Goal: Find specific page/section: Find specific page/section

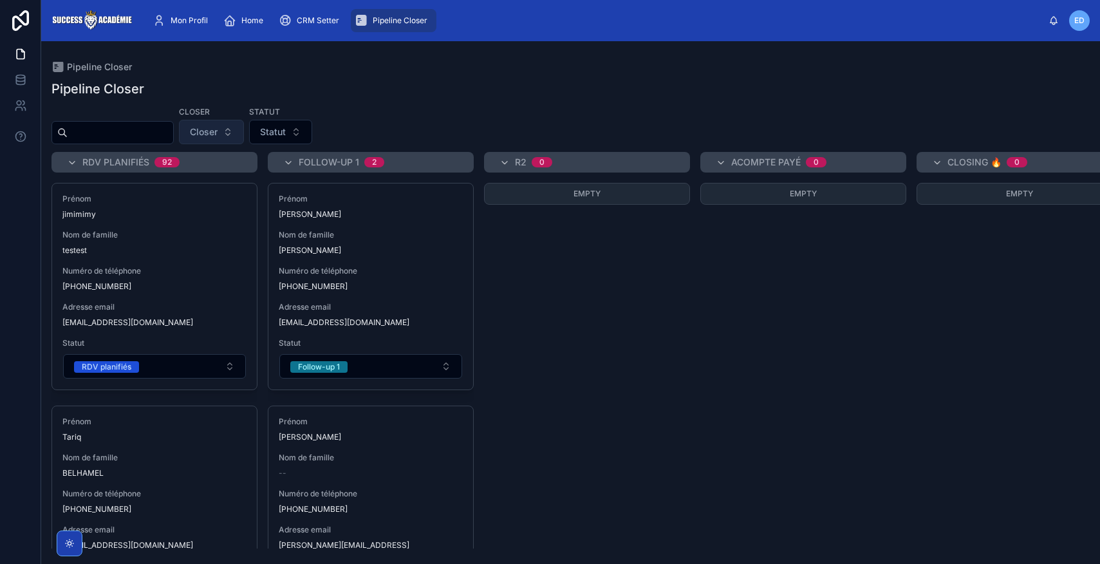
click at [237, 133] on button "Closer" at bounding box center [211, 132] width 65 height 24
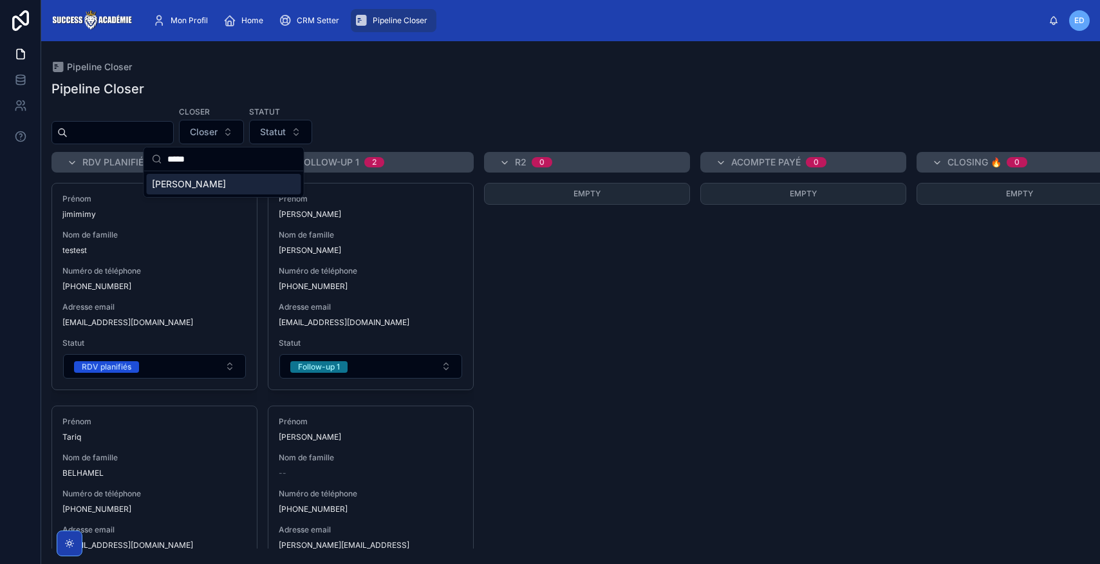
type input "*****"
click at [217, 185] on span "[PERSON_NAME]" at bounding box center [189, 184] width 74 height 13
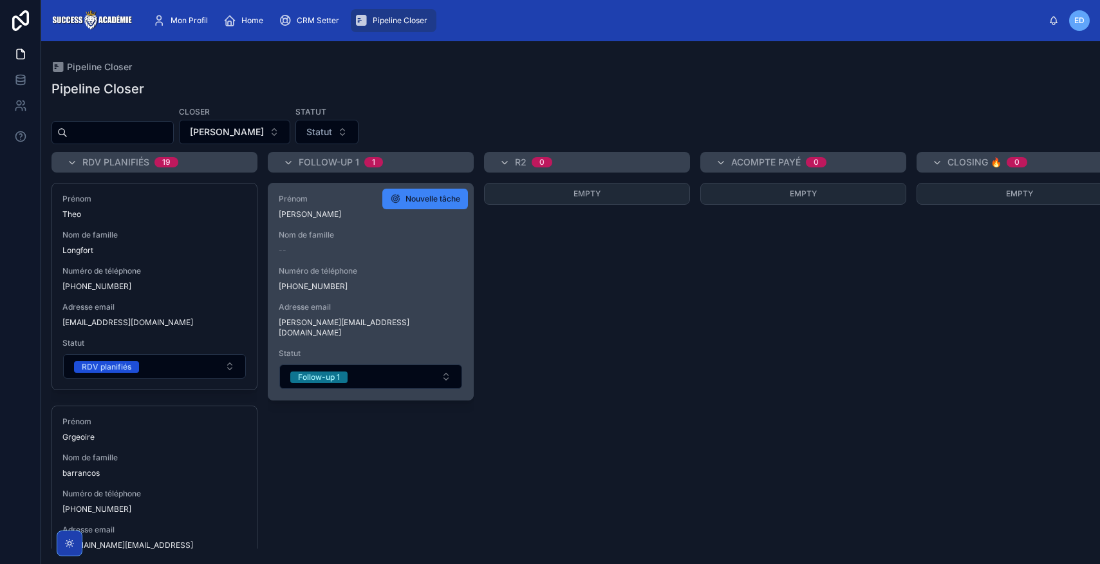
click at [398, 257] on div "Prénom [PERSON_NAME] Nom de famille -- Numéro de téléphone [PHONE_NUMBER] Adres…" at bounding box center [370, 291] width 205 height 216
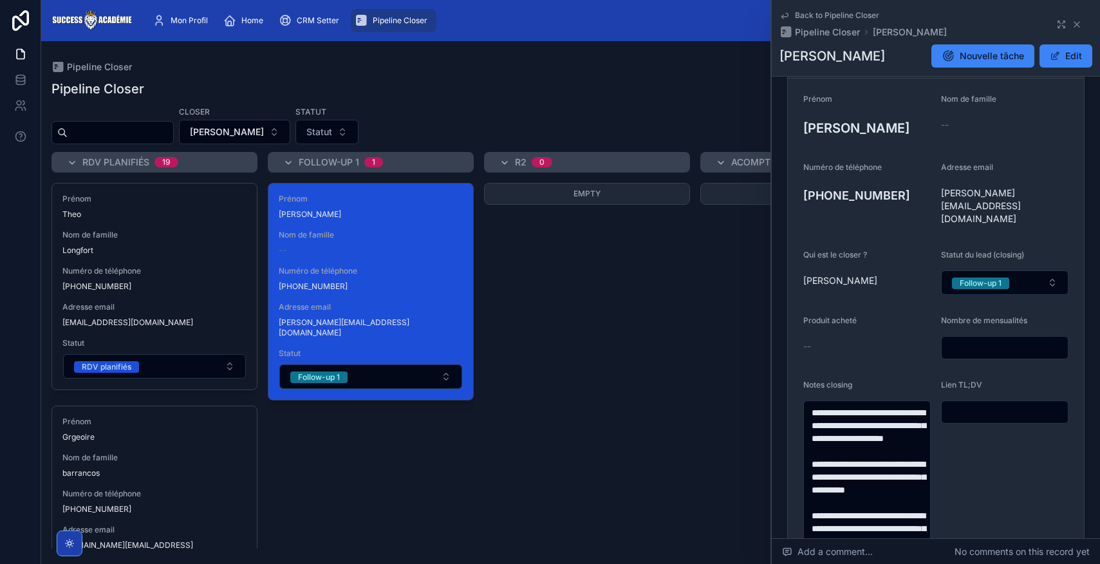
scroll to position [144, 0]
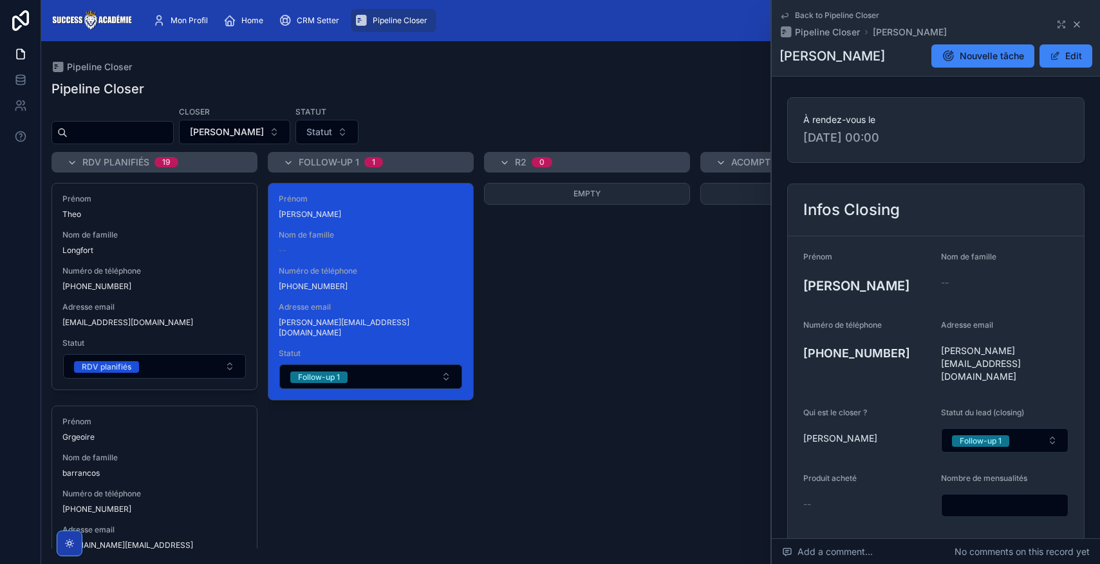
click at [1078, 28] on icon at bounding box center [1076, 24] width 10 height 10
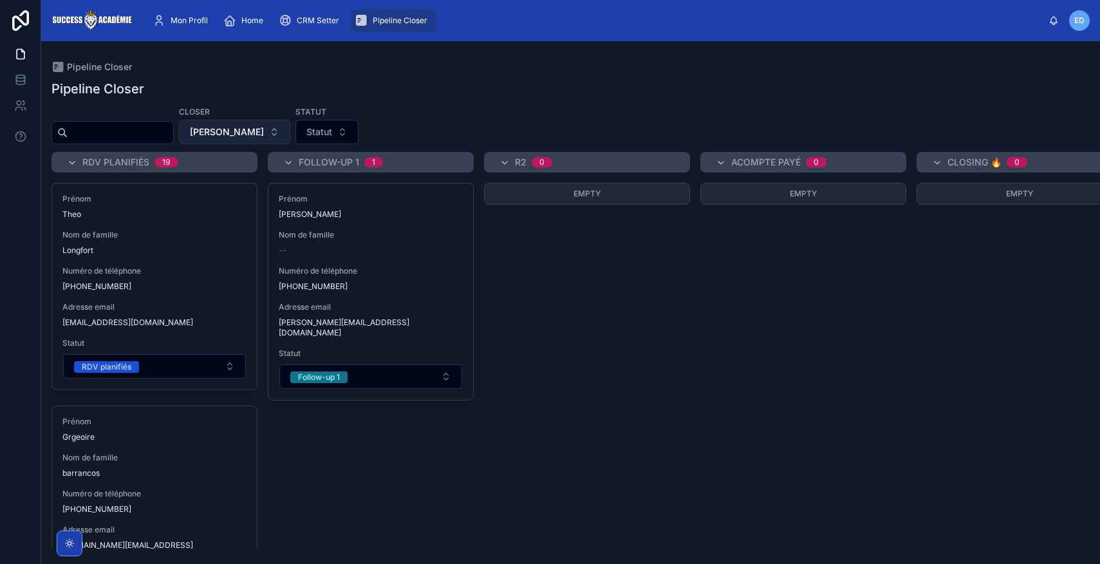
click at [290, 135] on button "[PERSON_NAME]" at bounding box center [234, 132] width 111 height 24
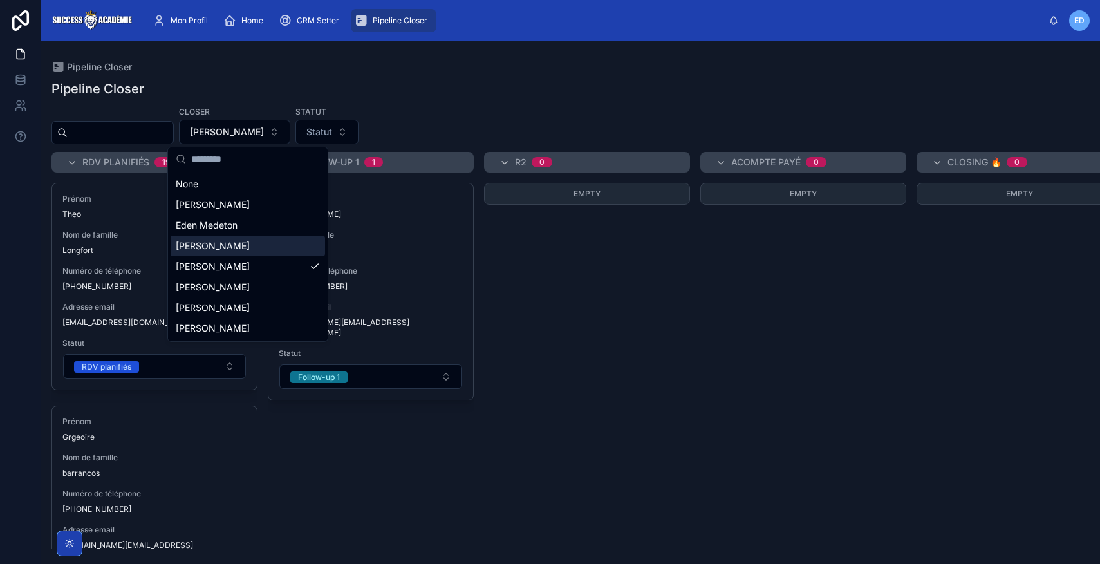
click at [225, 247] on span "[PERSON_NAME]" at bounding box center [213, 245] width 74 height 13
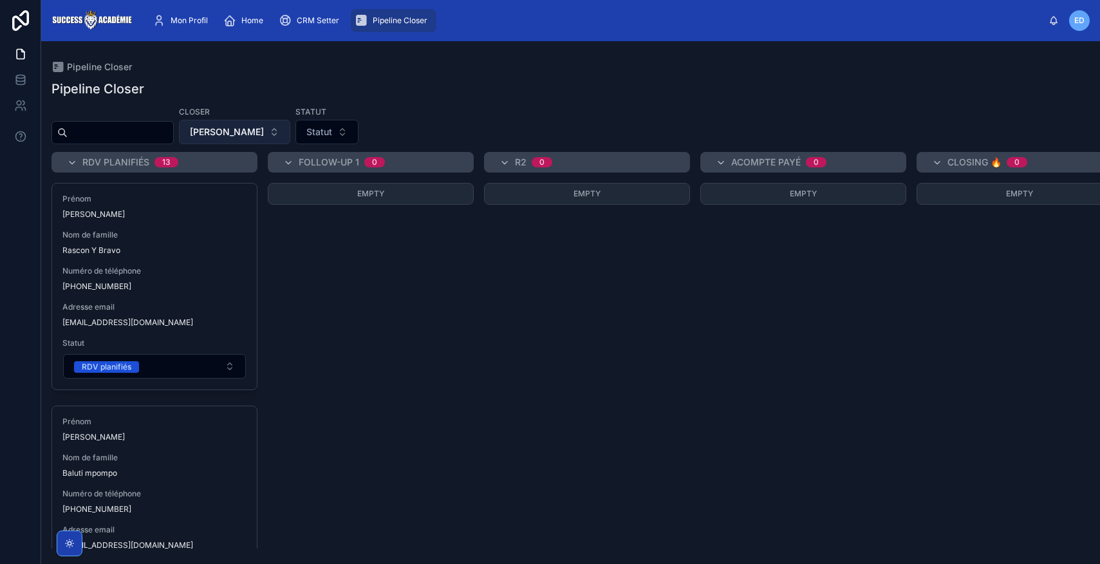
click at [279, 126] on button "[PERSON_NAME]" at bounding box center [234, 132] width 111 height 24
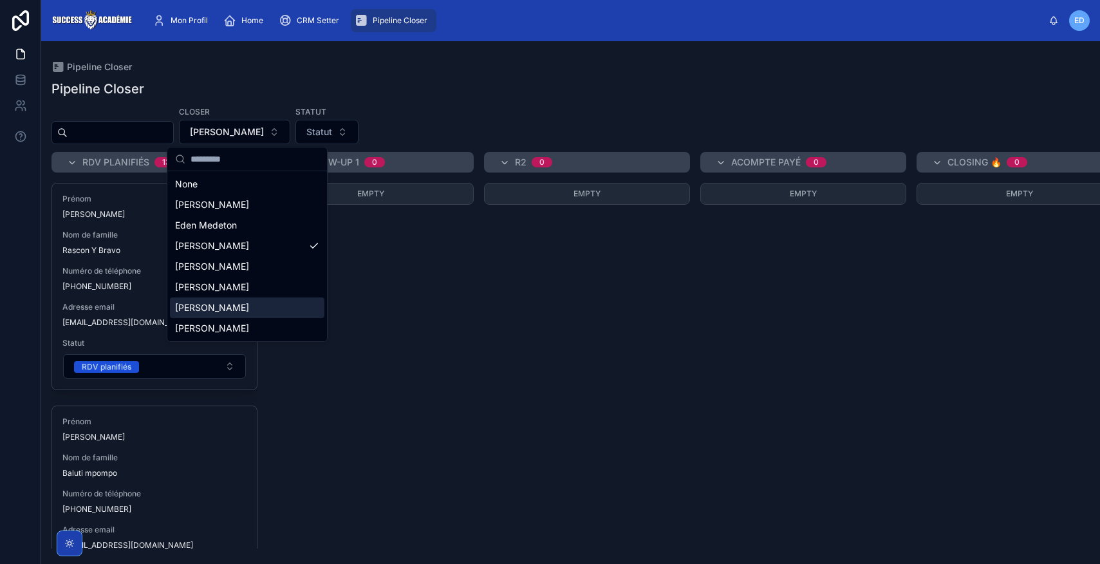
click at [223, 304] on span "[PERSON_NAME]" at bounding box center [212, 307] width 74 height 13
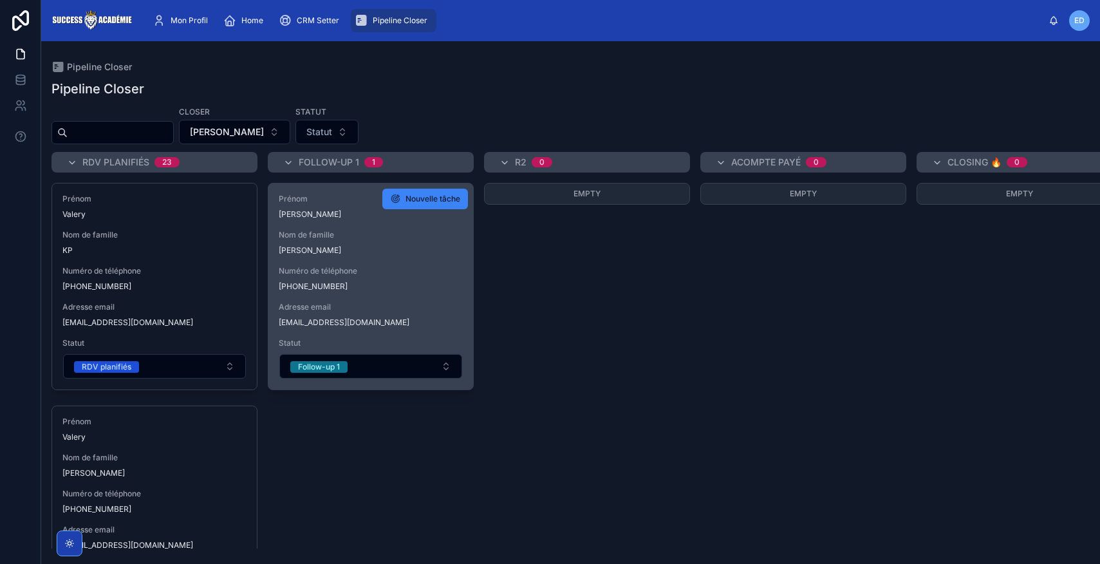
click at [414, 272] on span "Numéro de téléphone" at bounding box center [371, 271] width 184 height 10
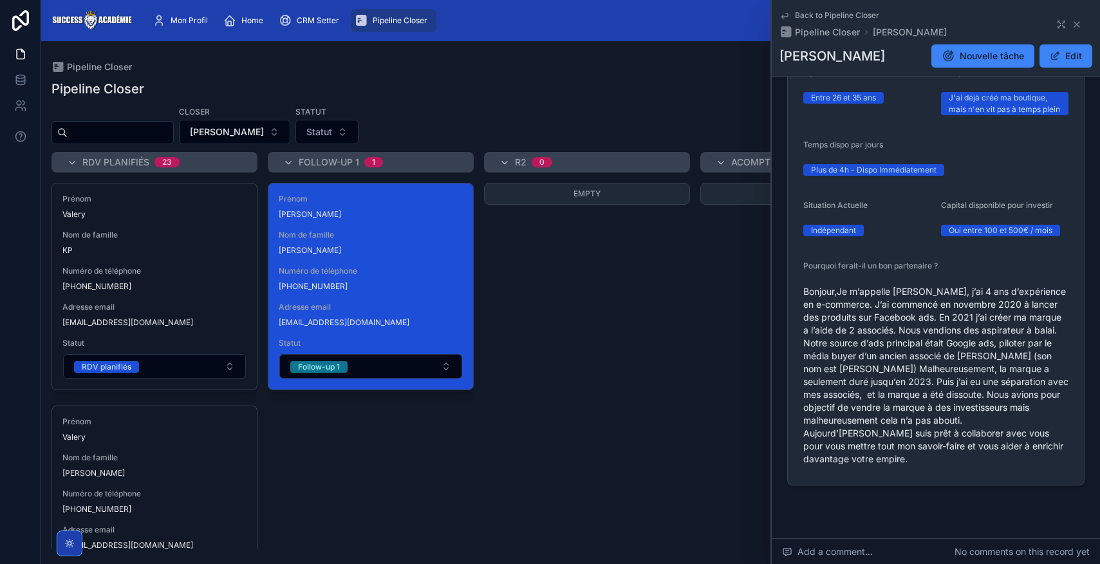
scroll to position [1188, 0]
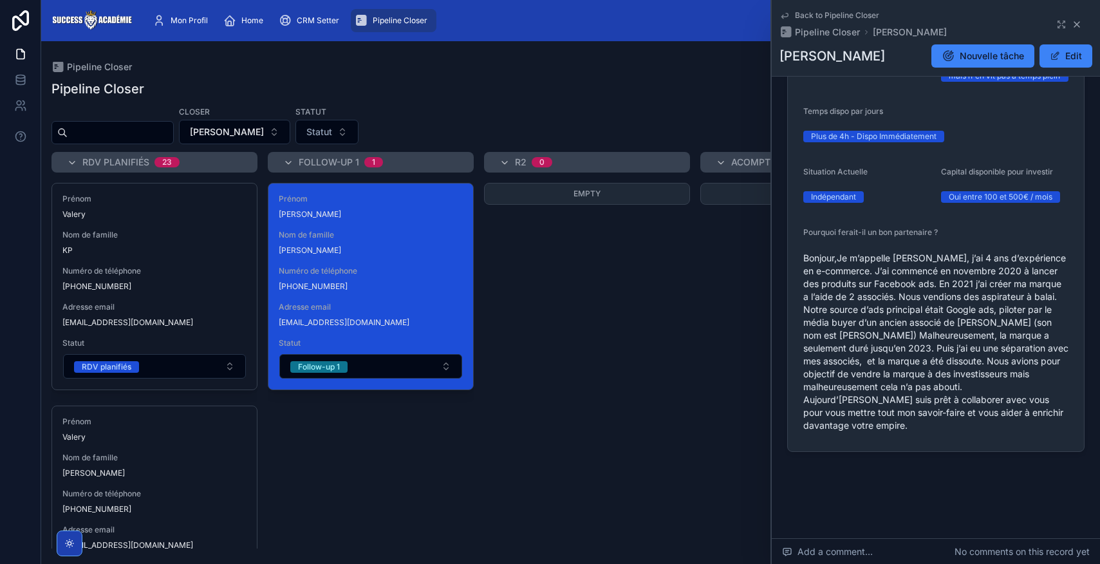
click at [1076, 28] on icon at bounding box center [1076, 24] width 10 height 10
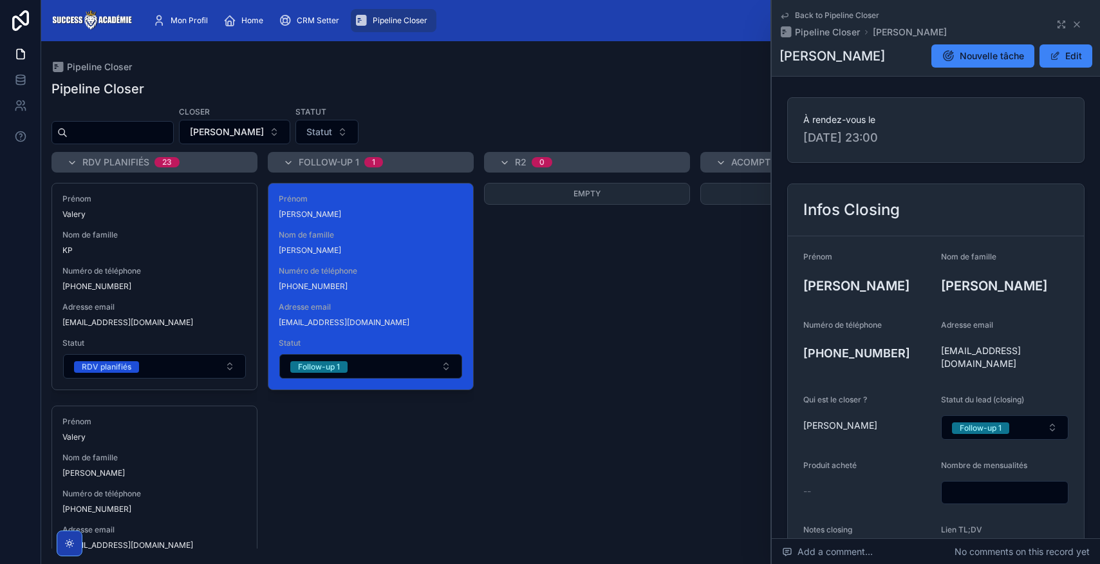
click at [628, 328] on div "Empty" at bounding box center [587, 365] width 206 height 365
click at [1078, 24] on icon at bounding box center [1076, 24] width 10 height 10
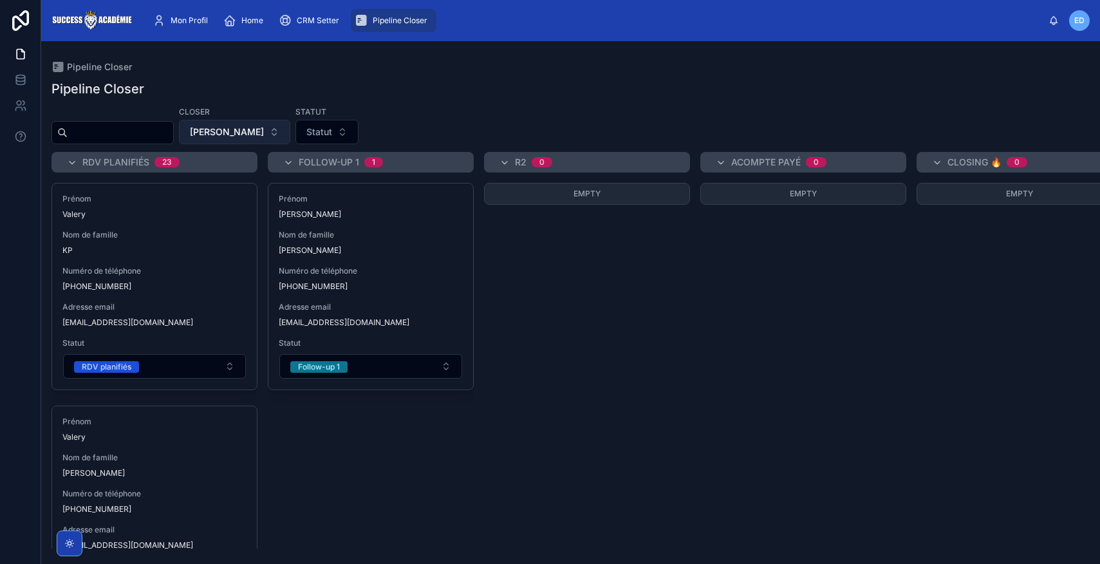
click at [264, 133] on span "[PERSON_NAME]" at bounding box center [227, 131] width 74 height 13
